Goal: Transaction & Acquisition: Purchase product/service

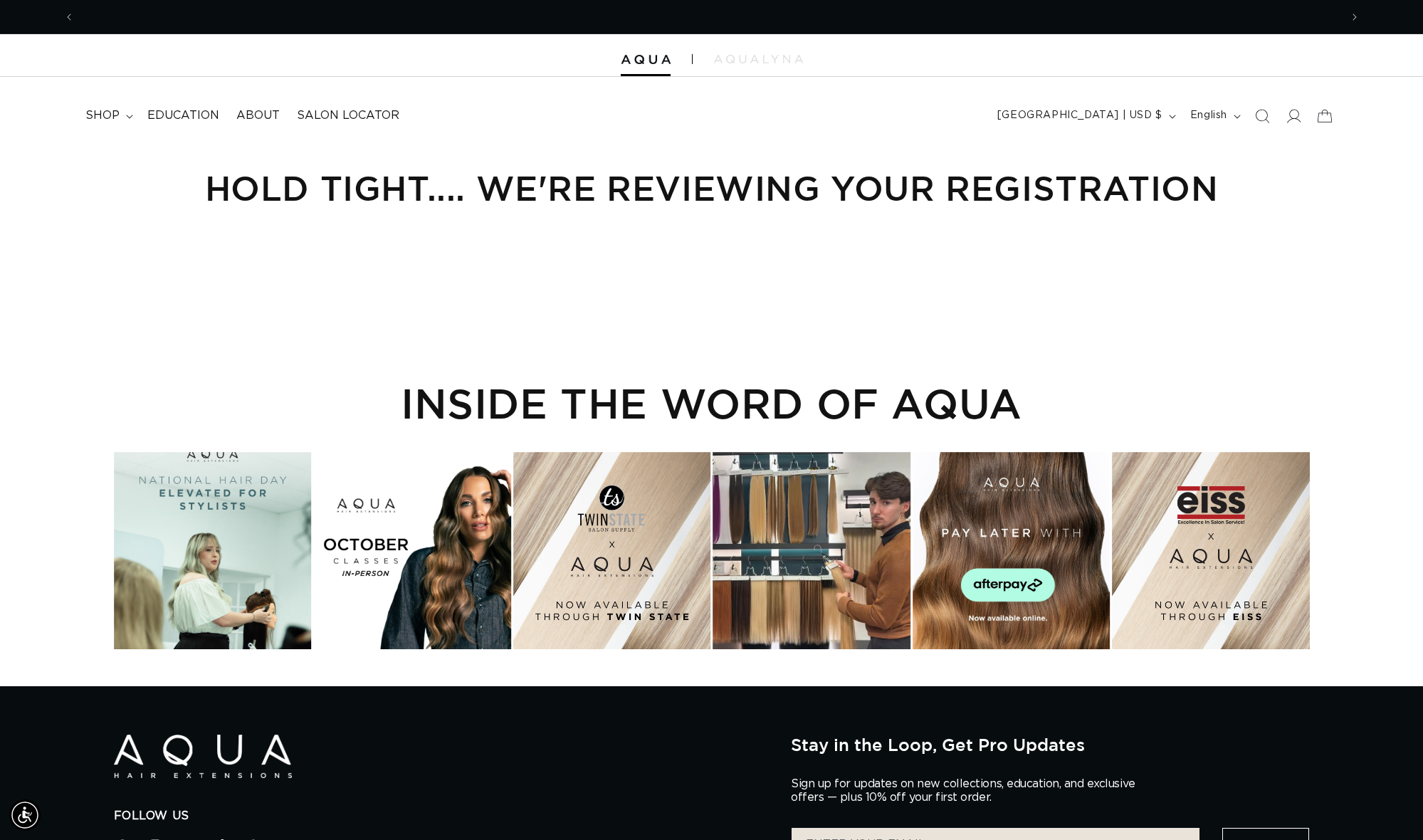
scroll to position [0, 2531]
click at [1298, 117] on icon at bounding box center [1293, 115] width 15 height 15
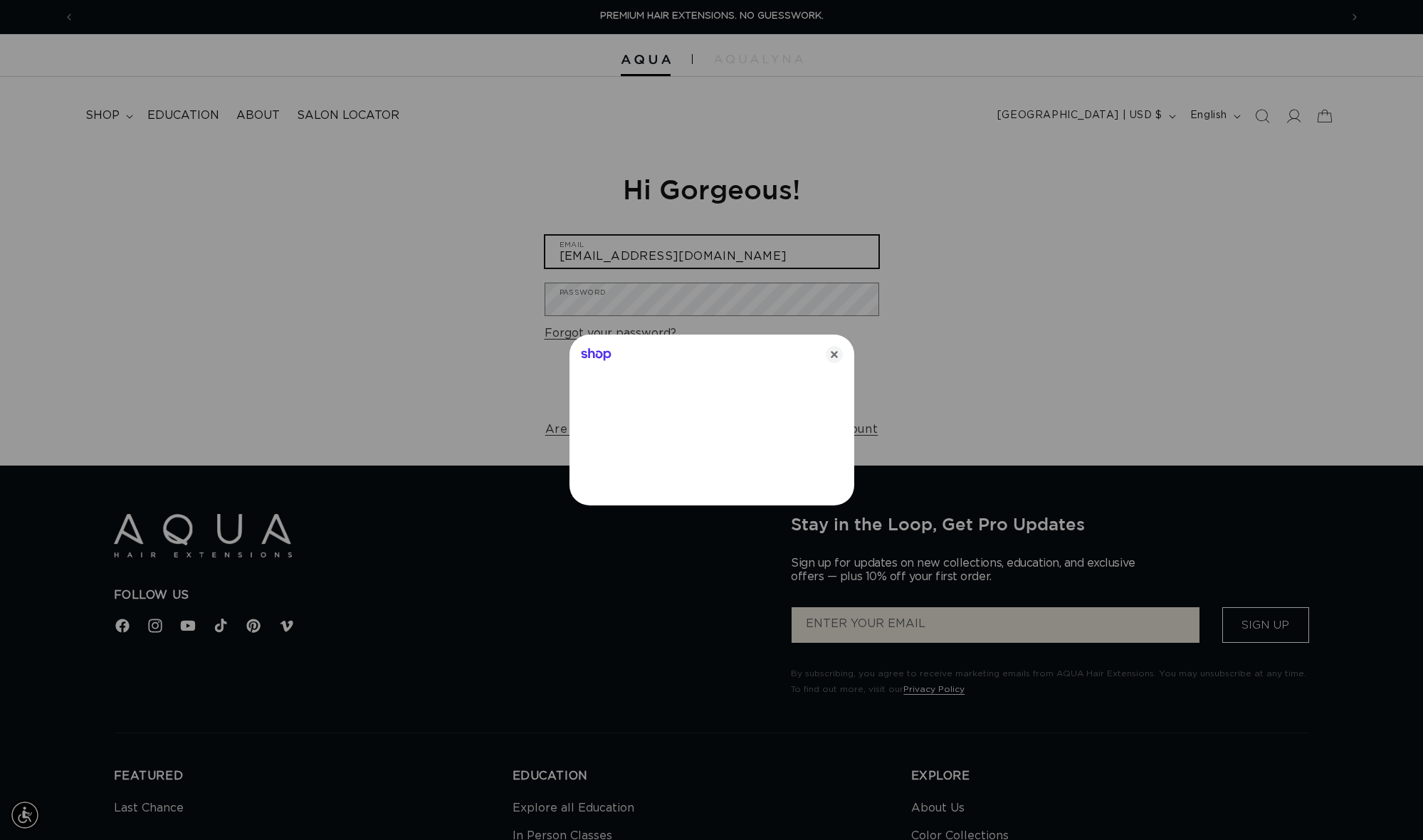
type input "amber.s@bloblowdrybar.com"
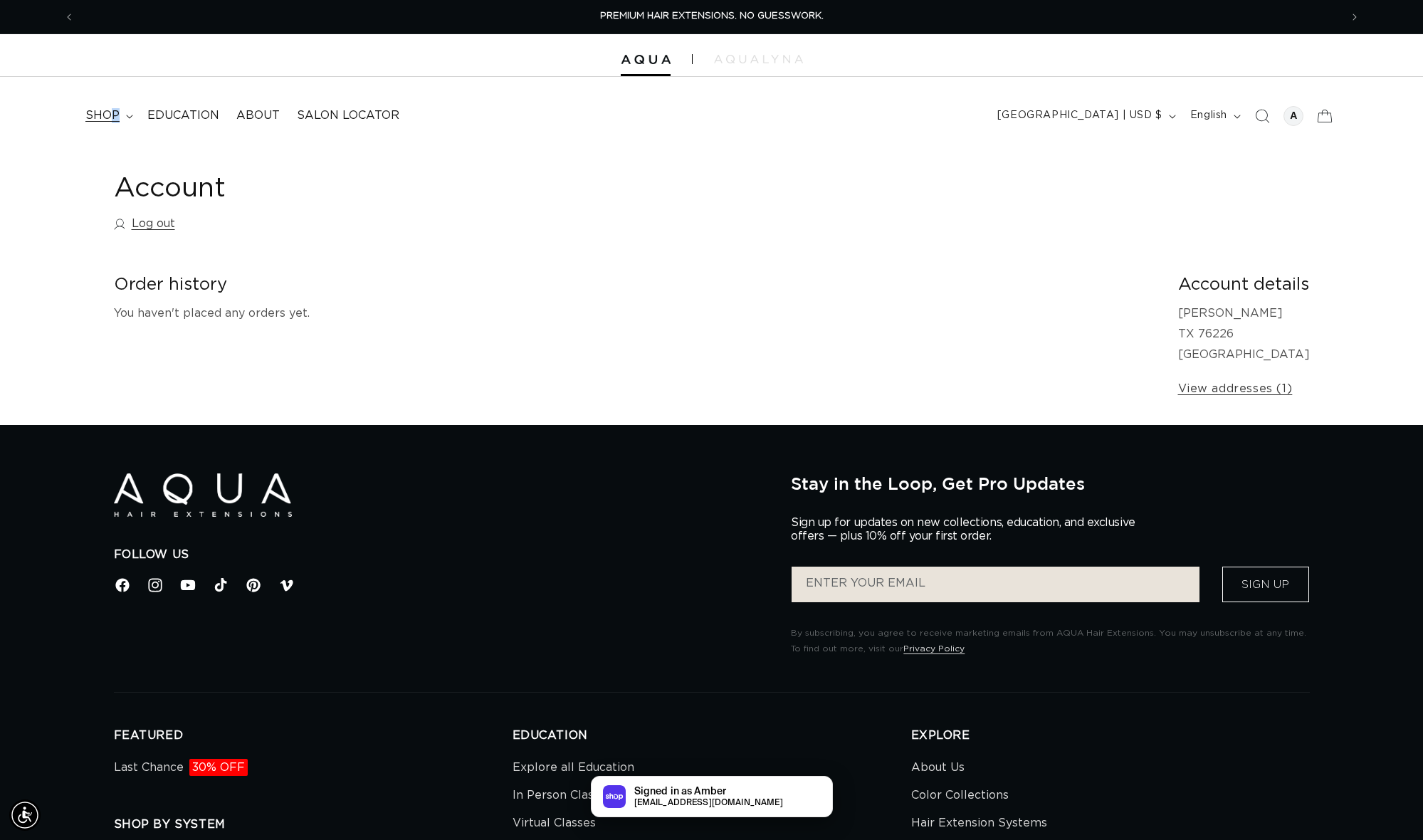
click at [114, 117] on span "shop" at bounding box center [102, 115] width 34 height 15
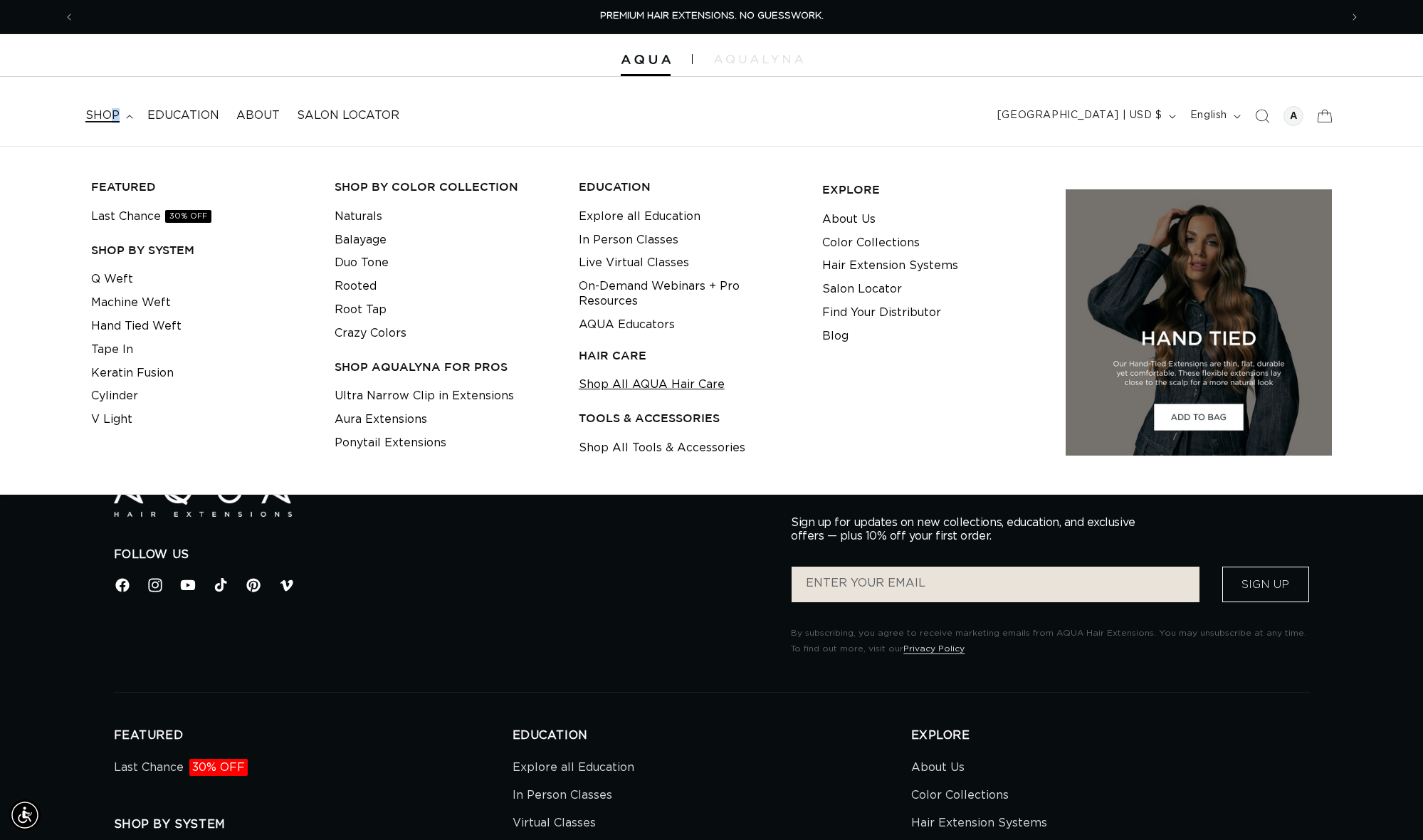
click at [649, 373] on link "Shop All AQUA Hair Care" at bounding box center [652, 384] width 146 height 24
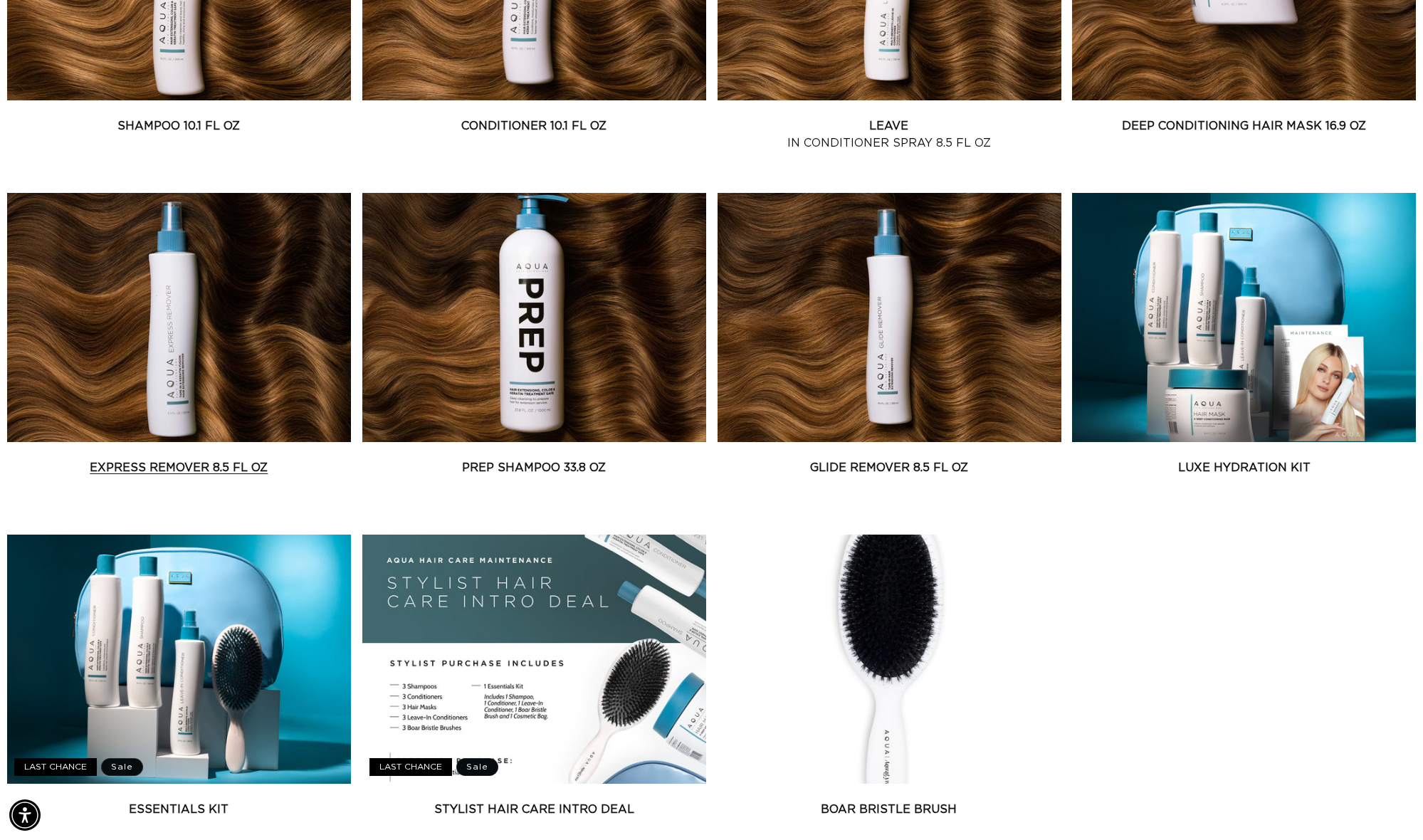
scroll to position [0, 1266]
click at [833, 477] on link "Glide Remover 8.5 fl oz" at bounding box center [889, 468] width 344 height 17
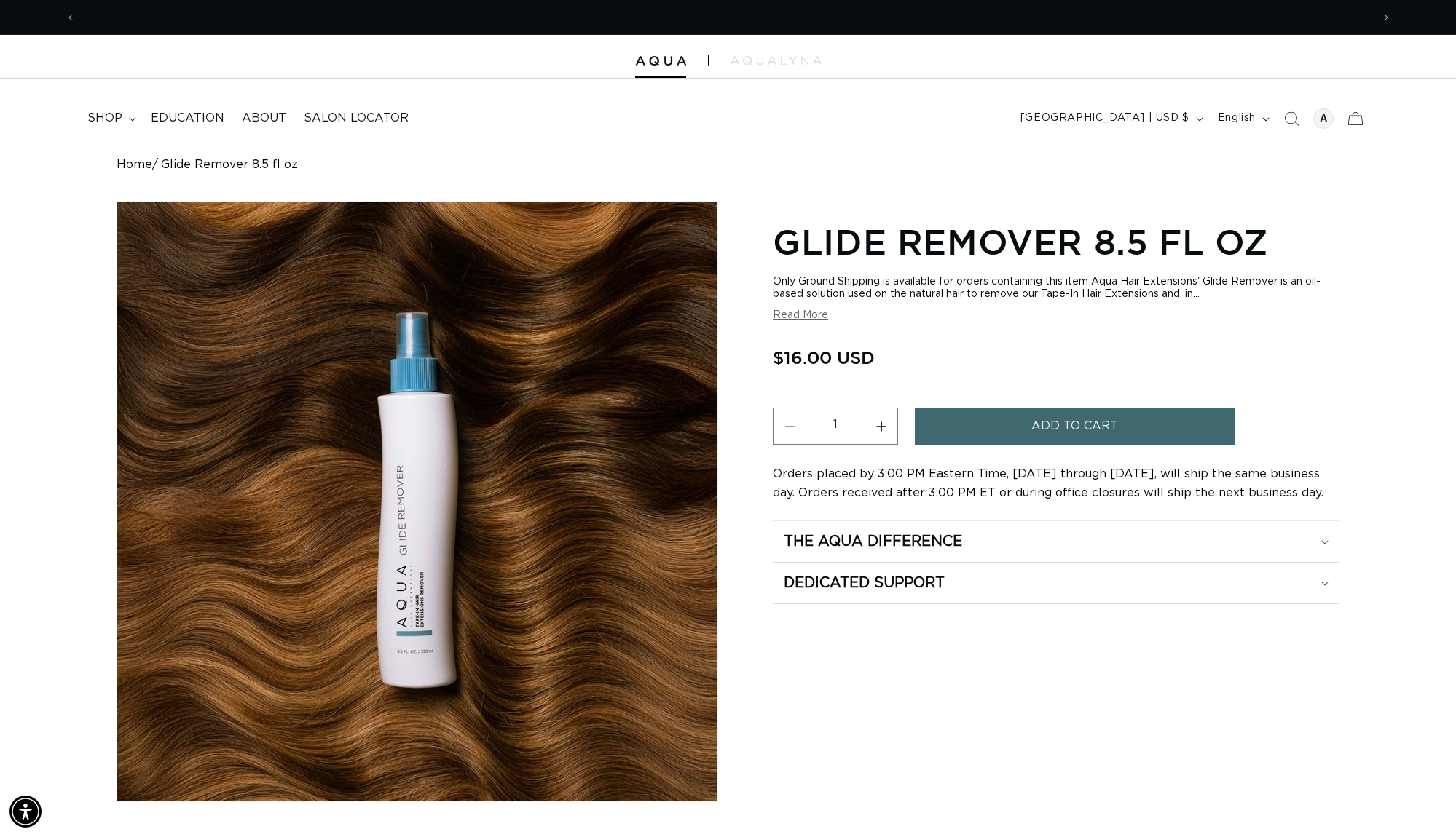
scroll to position [0, 1295]
click at [881, 415] on button "Increase quantity for Glide Remover 8.5 fl oz" at bounding box center [881, 426] width 33 height 37
type input "2"
click at [993, 416] on button "Add to cart" at bounding box center [1075, 426] width 321 height 37
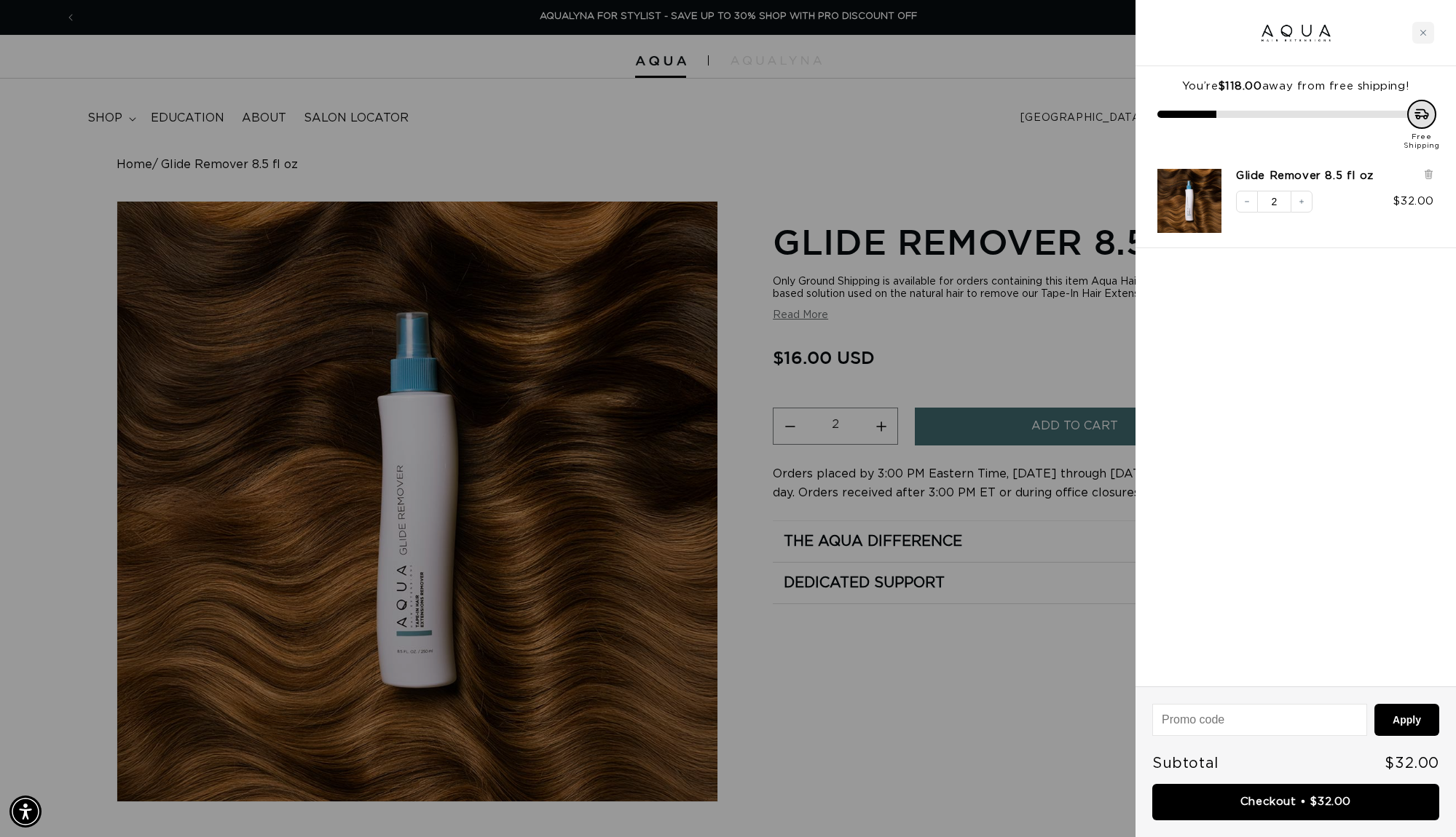
click at [272, 68] on div at bounding box center [728, 418] width 1456 height 837
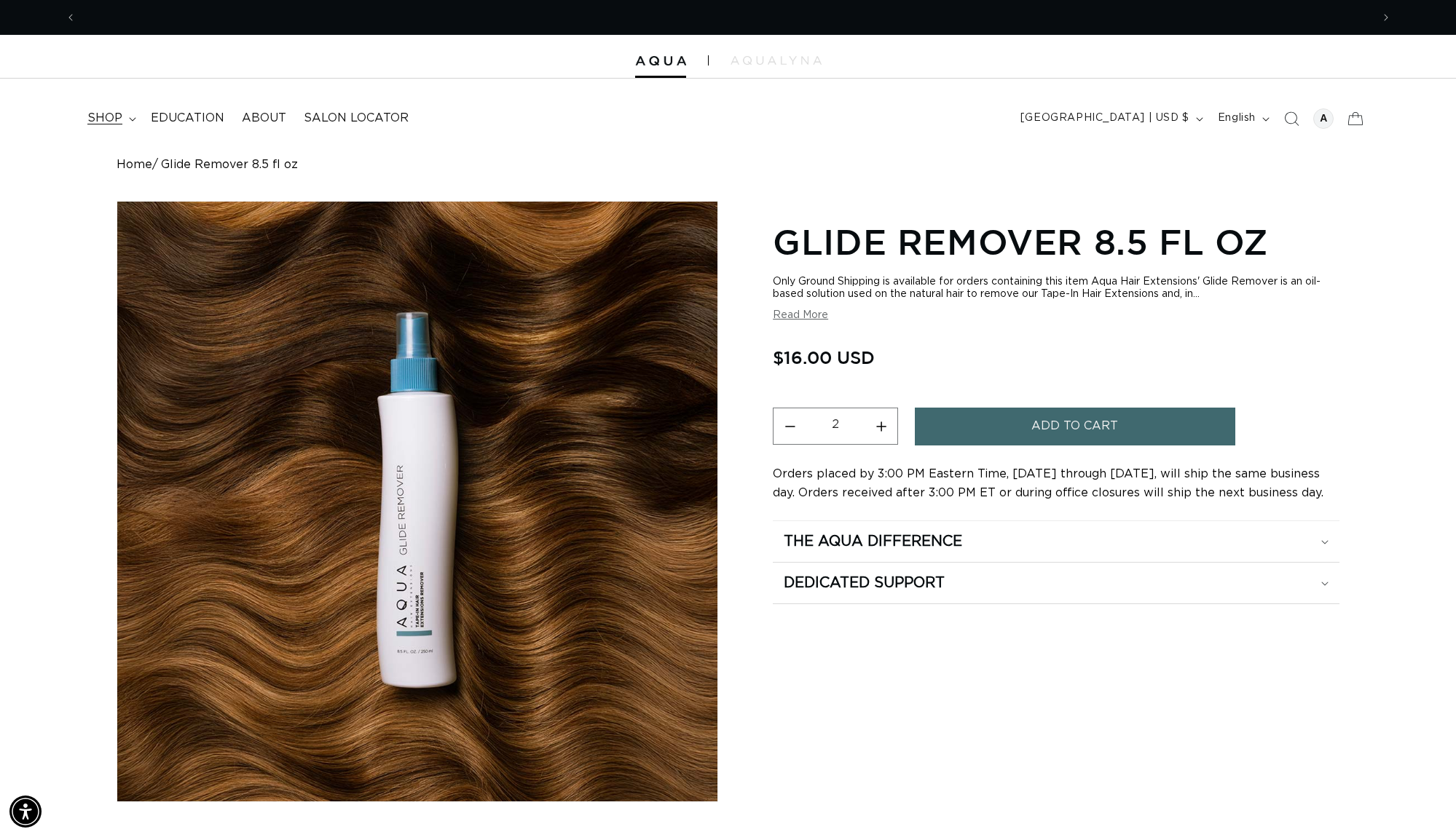
scroll to position [0, 0]
click at [111, 114] on span "shop" at bounding box center [105, 118] width 35 height 15
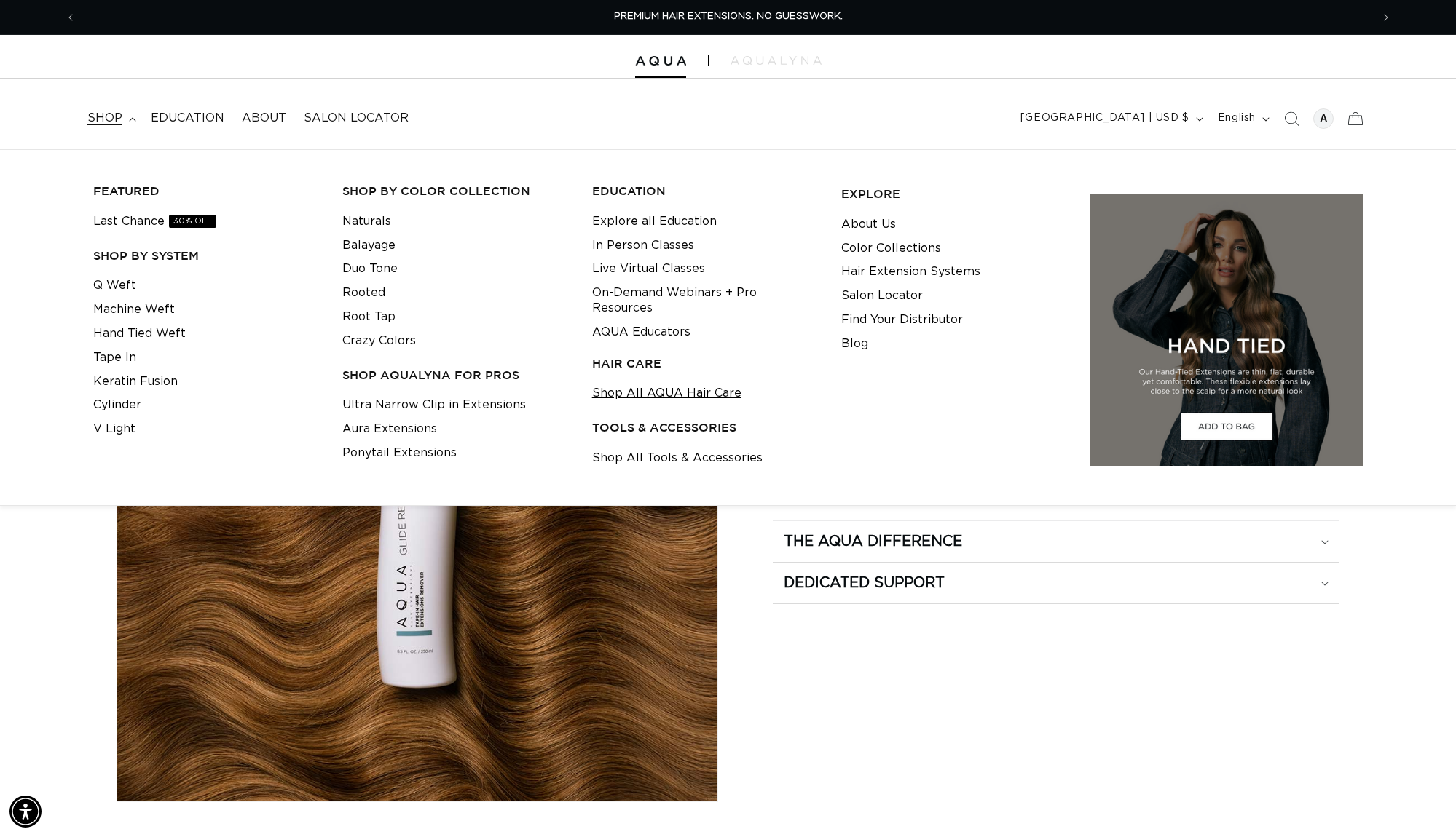
click at [655, 381] on link "Shop All AQUA Hair Care" at bounding box center [667, 393] width 149 height 24
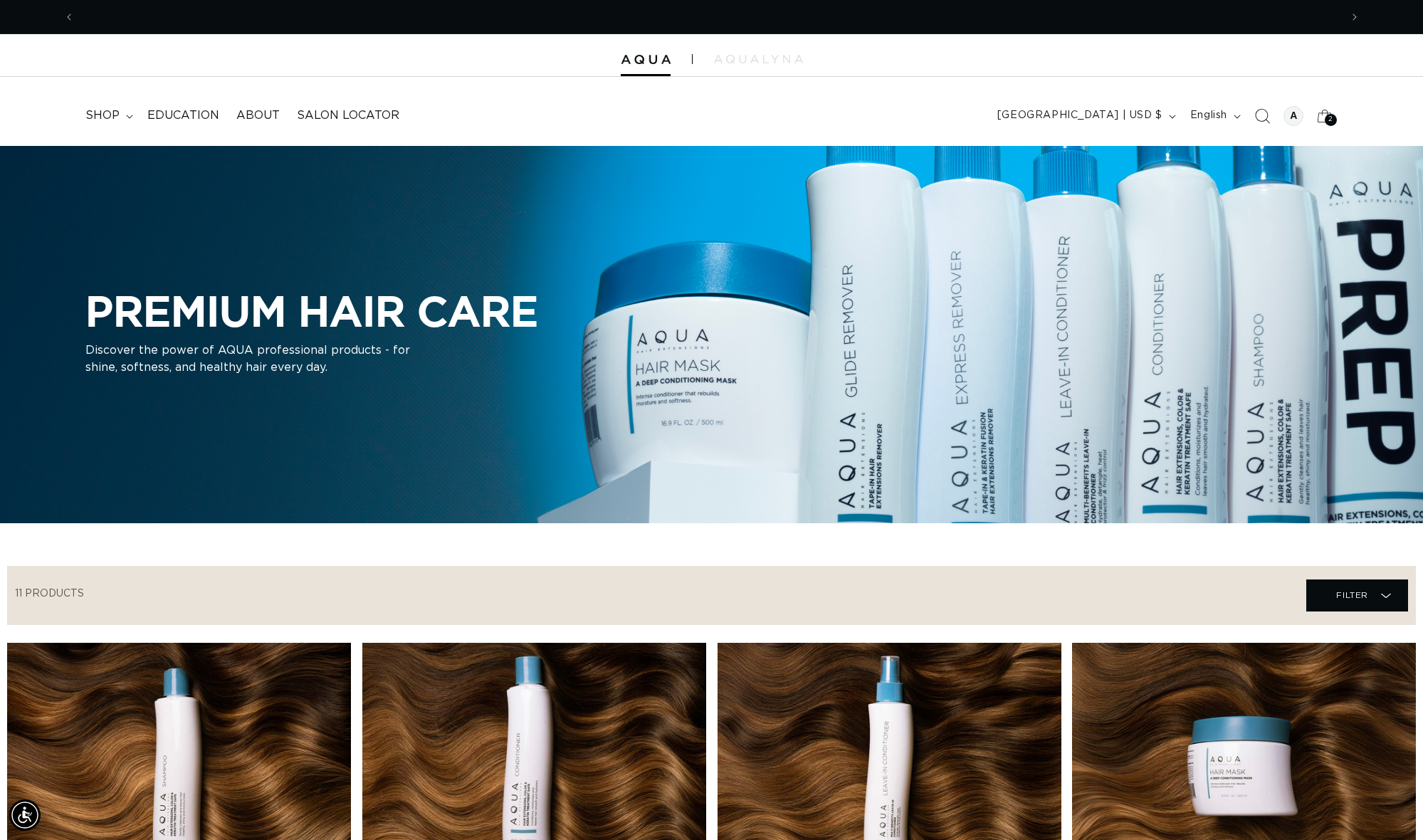
scroll to position [0, 1266]
click at [1258, 114] on icon "Search" at bounding box center [1261, 115] width 15 height 15
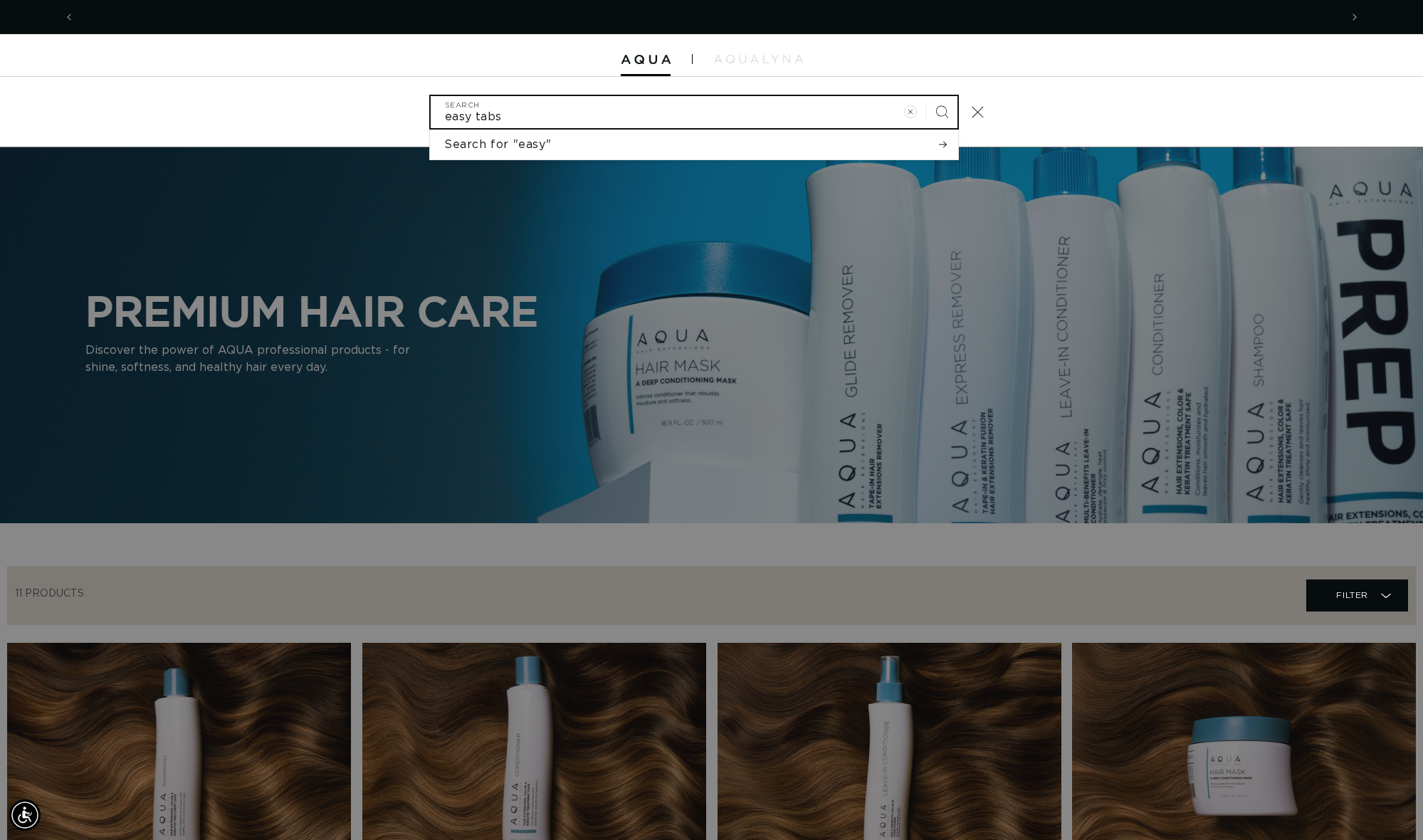
type input "easy tabs"
click at [942, 110] on button "Search" at bounding box center [942, 112] width 31 height 31
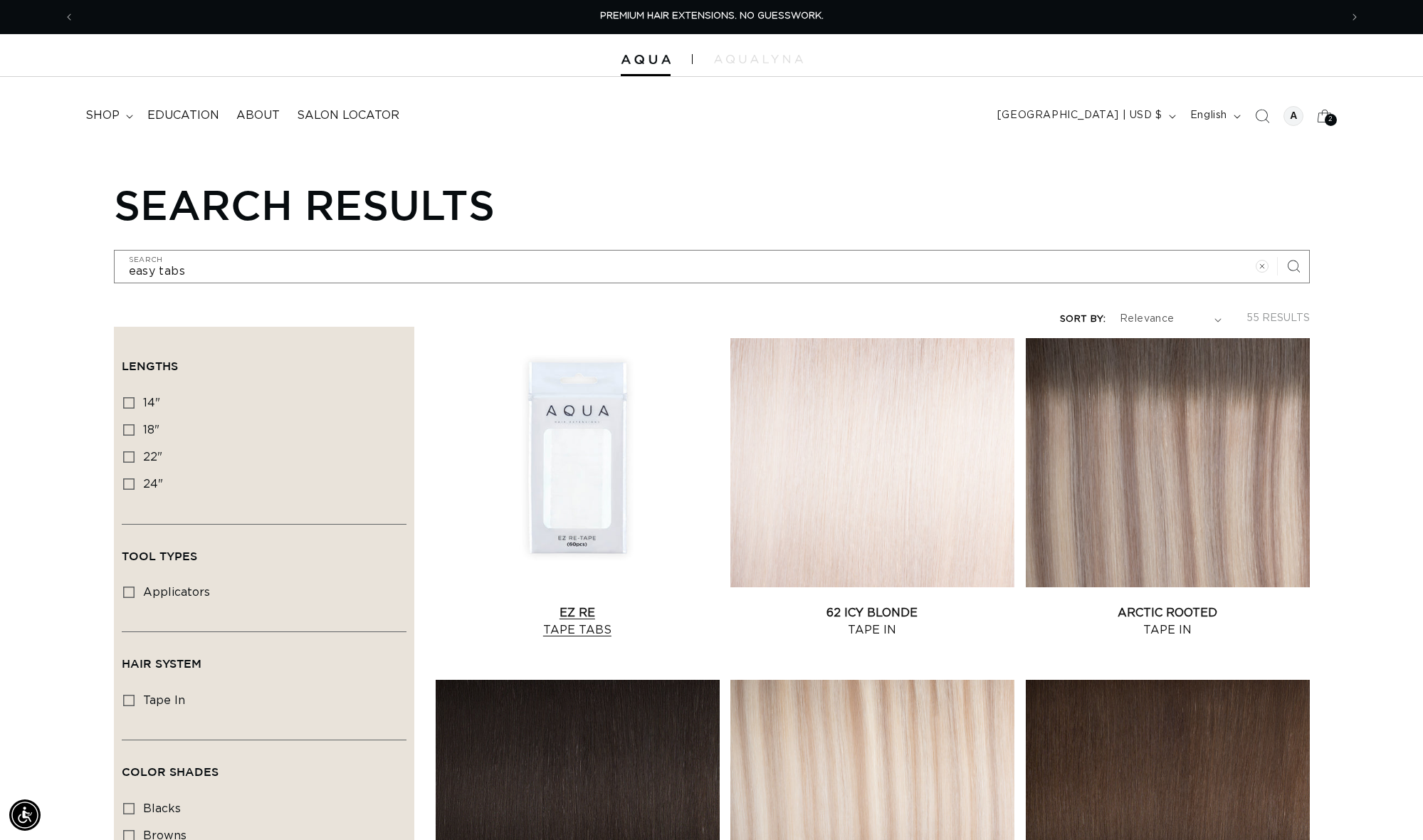
click at [580, 605] on link "EZ Re Tape Tabs" at bounding box center [577, 622] width 284 height 34
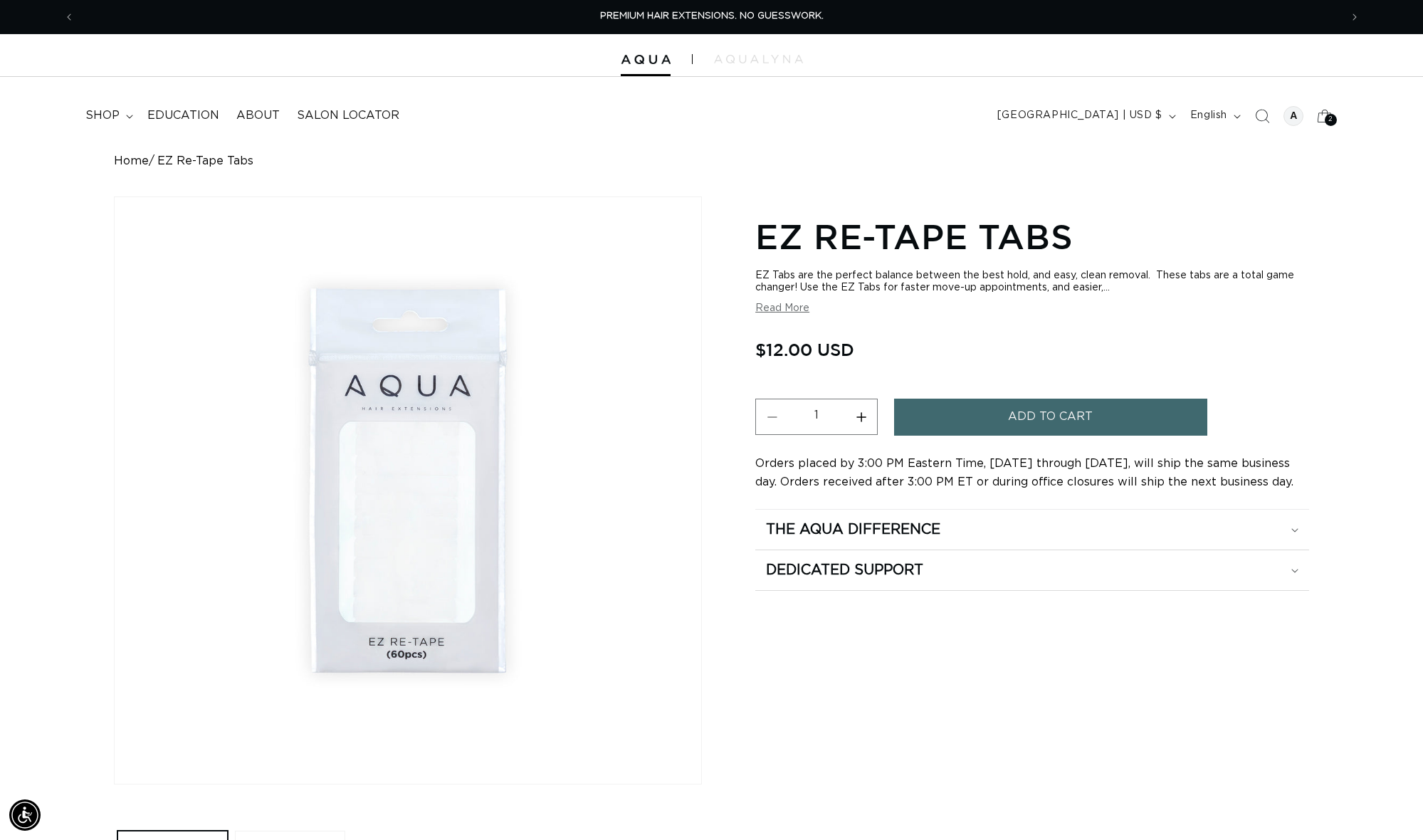
click at [858, 409] on button "Increase quantity for EZ Re-Tape Tabs" at bounding box center [861, 416] width 32 height 36
type input "3"
click at [1059, 412] on span "Add to cart" at bounding box center [1050, 416] width 84 height 36
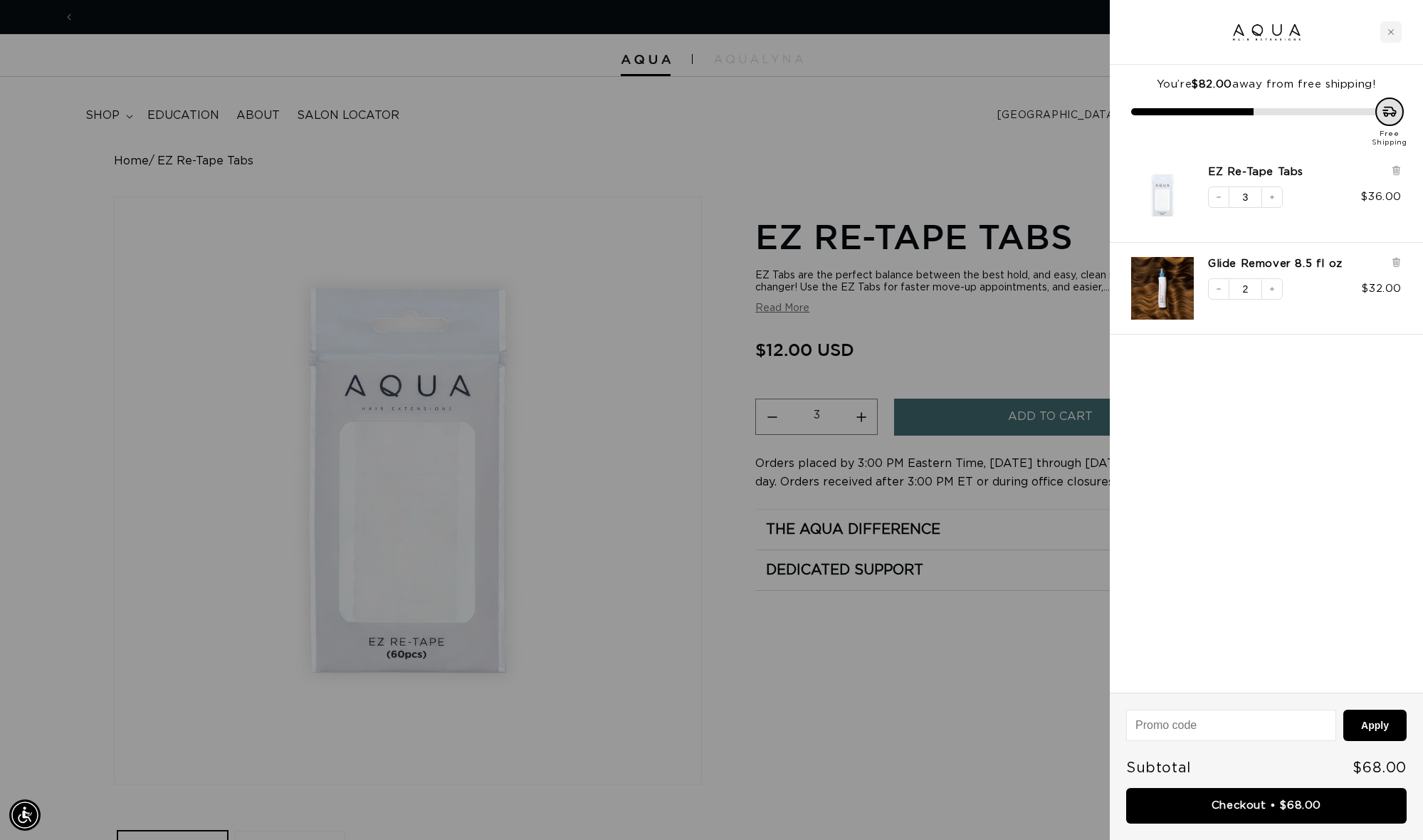
scroll to position [0, 0]
click at [637, 124] on div at bounding box center [711, 420] width 1423 height 840
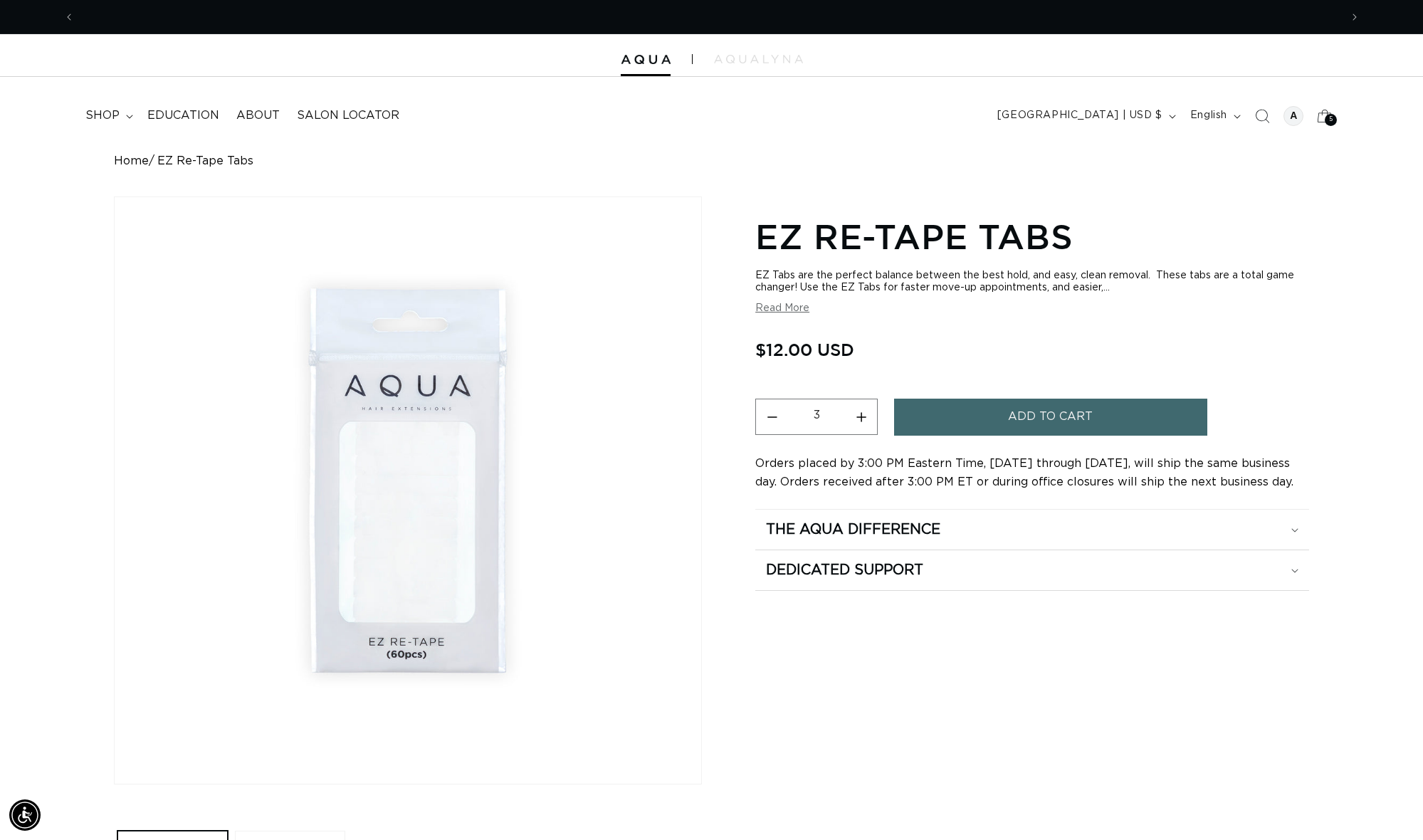
scroll to position [0, 1266]
click at [99, 112] on span "shop" at bounding box center [102, 115] width 34 height 15
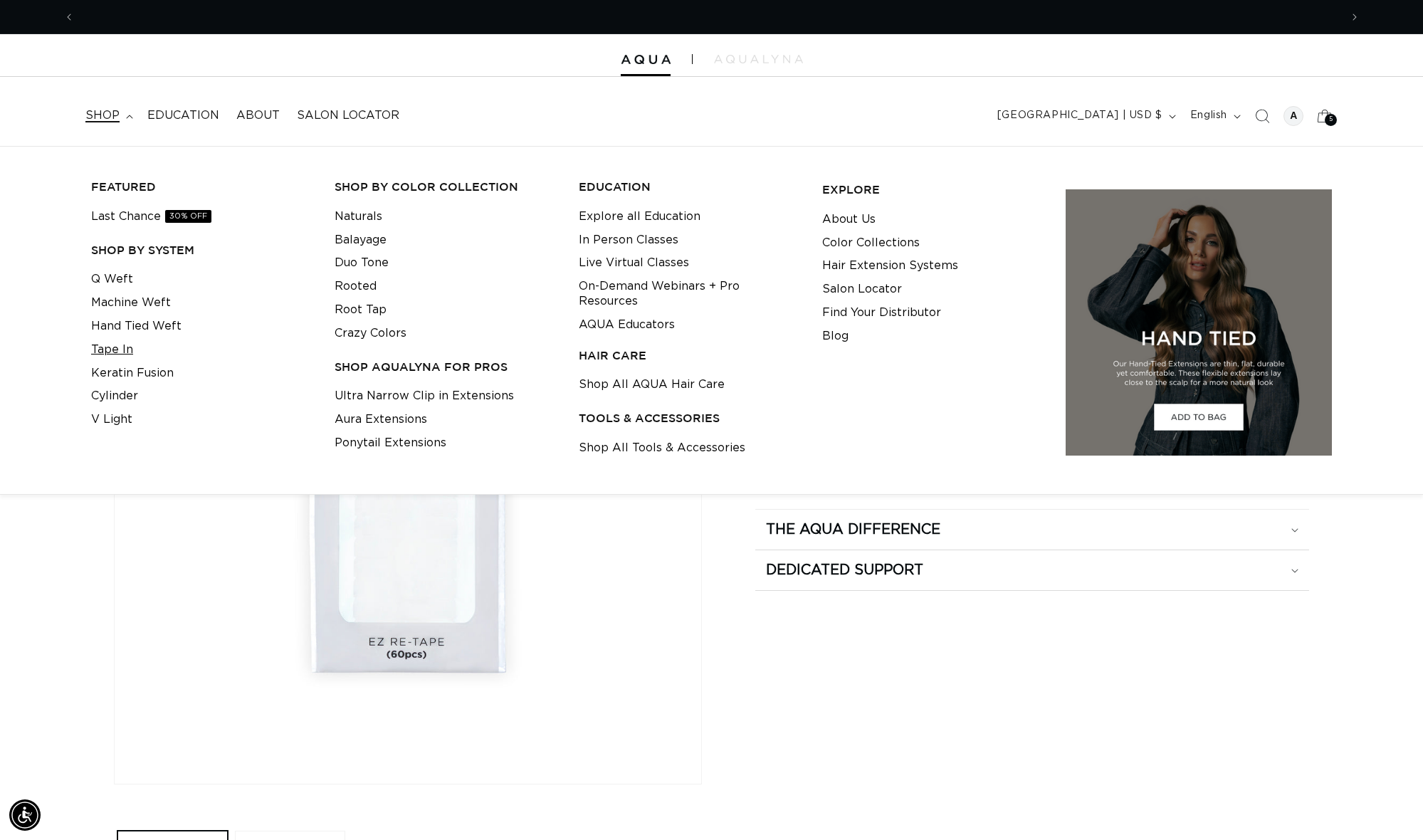
scroll to position [0, 0]
click at [122, 346] on link "Tape In" at bounding box center [112, 350] width 42 height 24
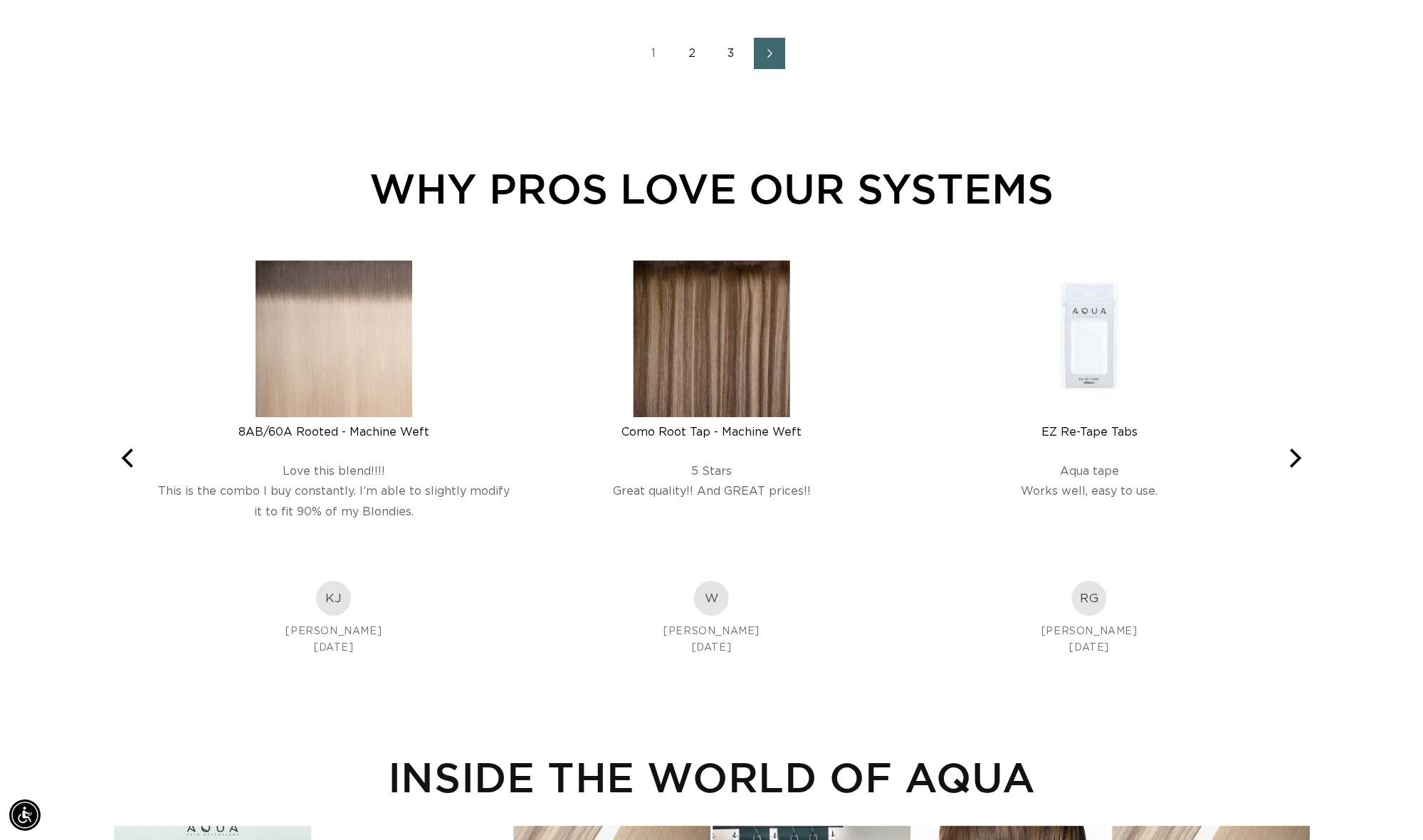
scroll to position [2281, 2]
click at [723, 370] on img at bounding box center [711, 338] width 157 height 157
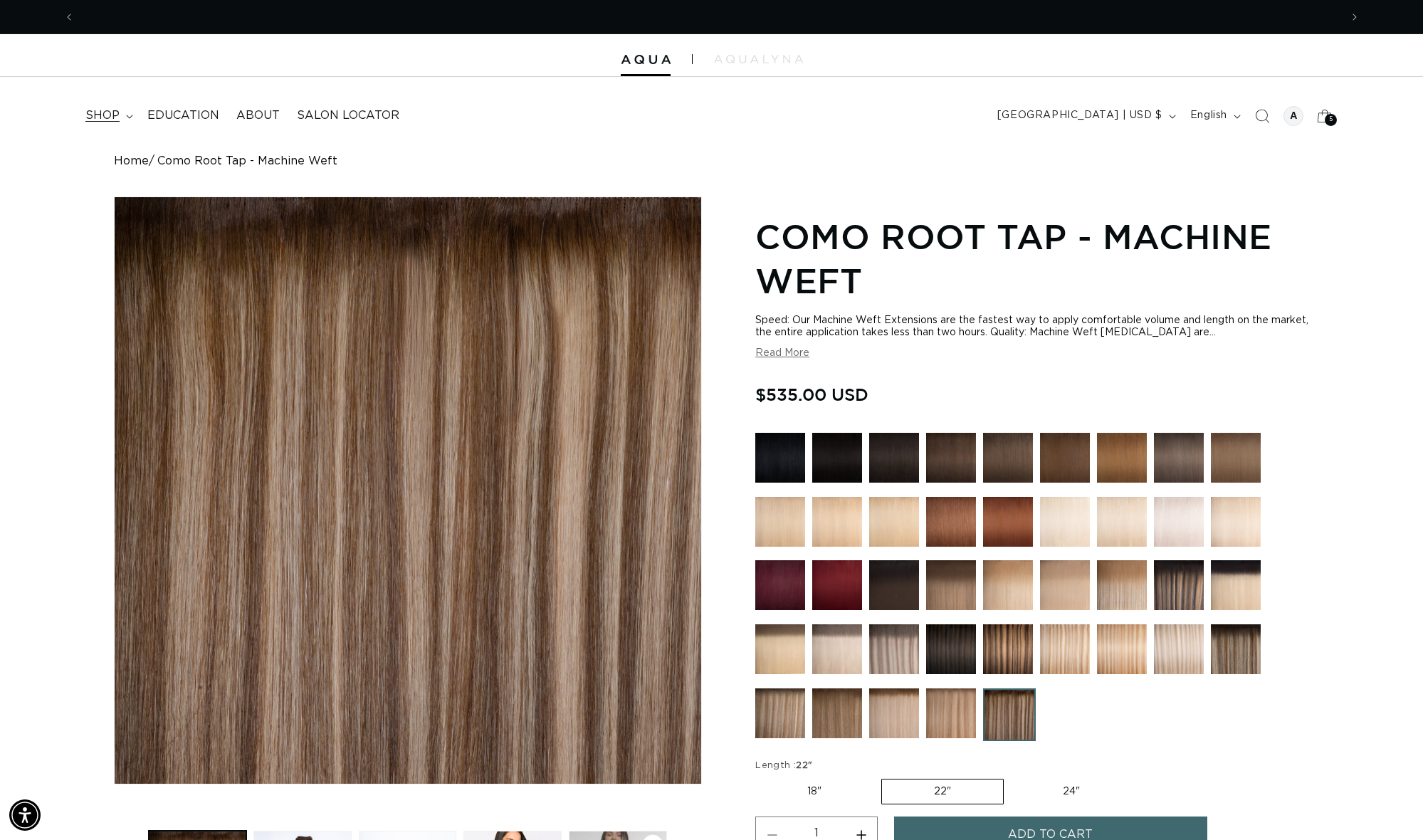
scroll to position [0, 2531]
click at [106, 112] on span "shop" at bounding box center [102, 115] width 34 height 15
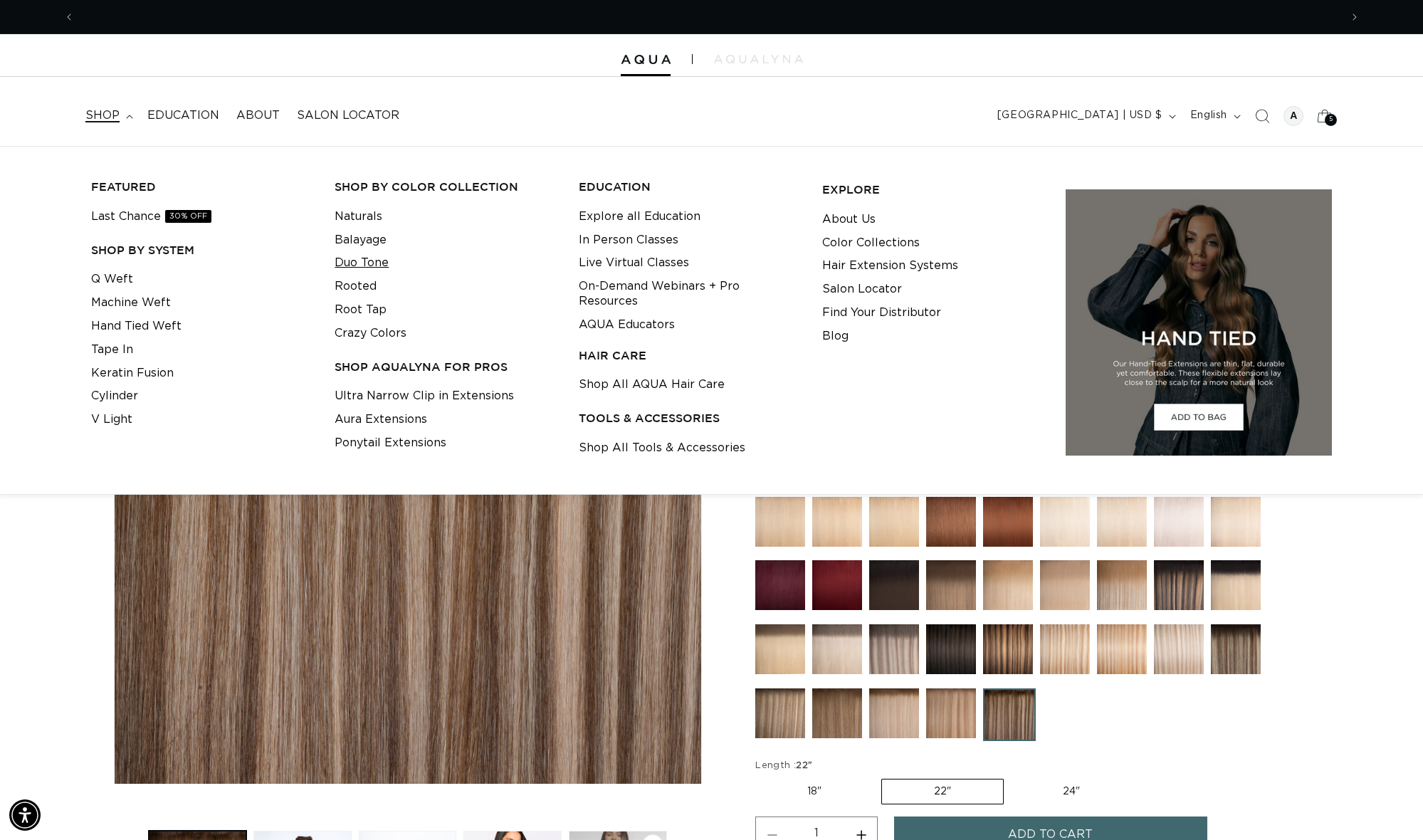
scroll to position [0, 1266]
click at [379, 259] on link "Duo Tone" at bounding box center [362, 263] width 54 height 24
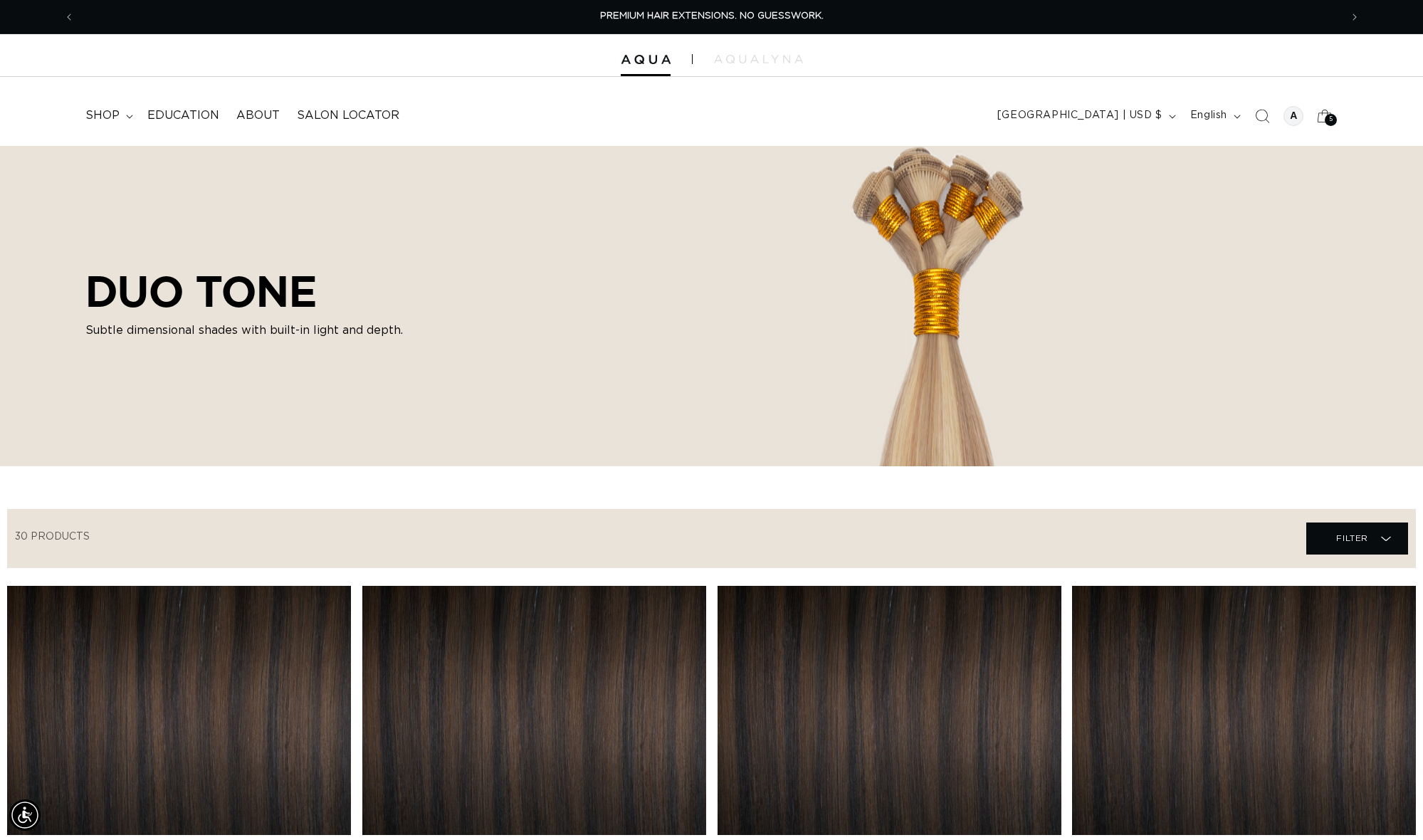
scroll to position [0, 1]
click at [1324, 113] on icon at bounding box center [1324, 115] width 34 height 34
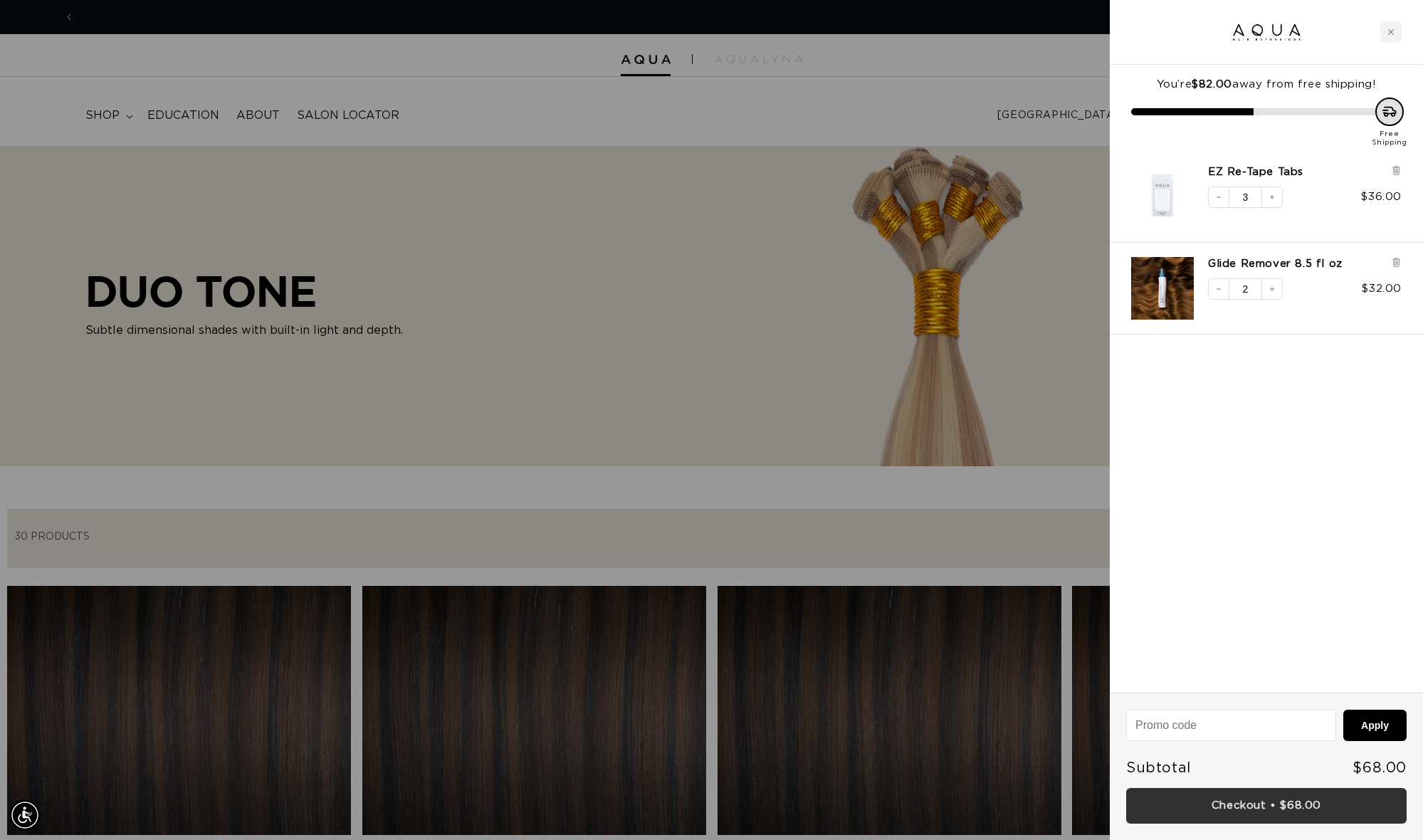
scroll to position [0, 1266]
click at [1246, 810] on link "Checkout • $68.00" at bounding box center [1266, 806] width 280 height 36
